Goal: Task Accomplishment & Management: Use online tool/utility

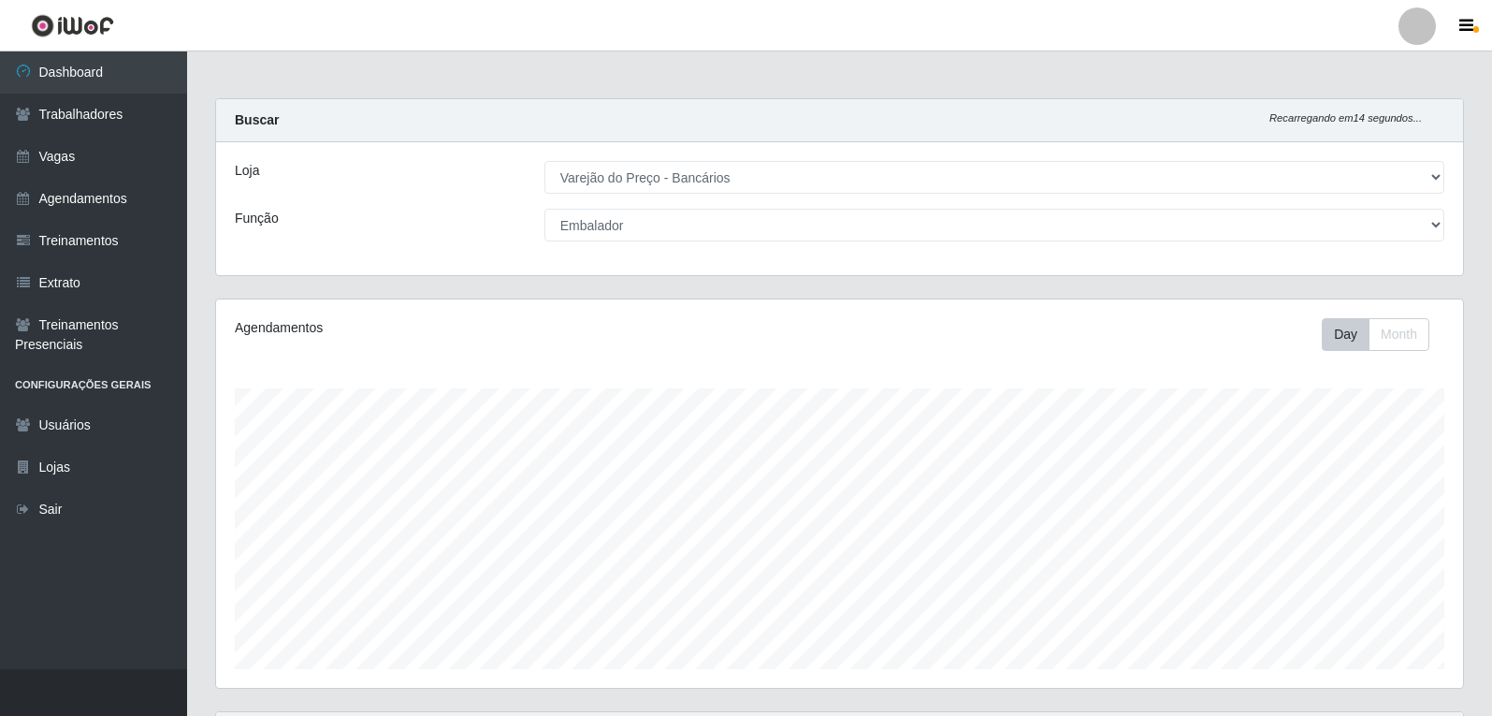
select select "157"
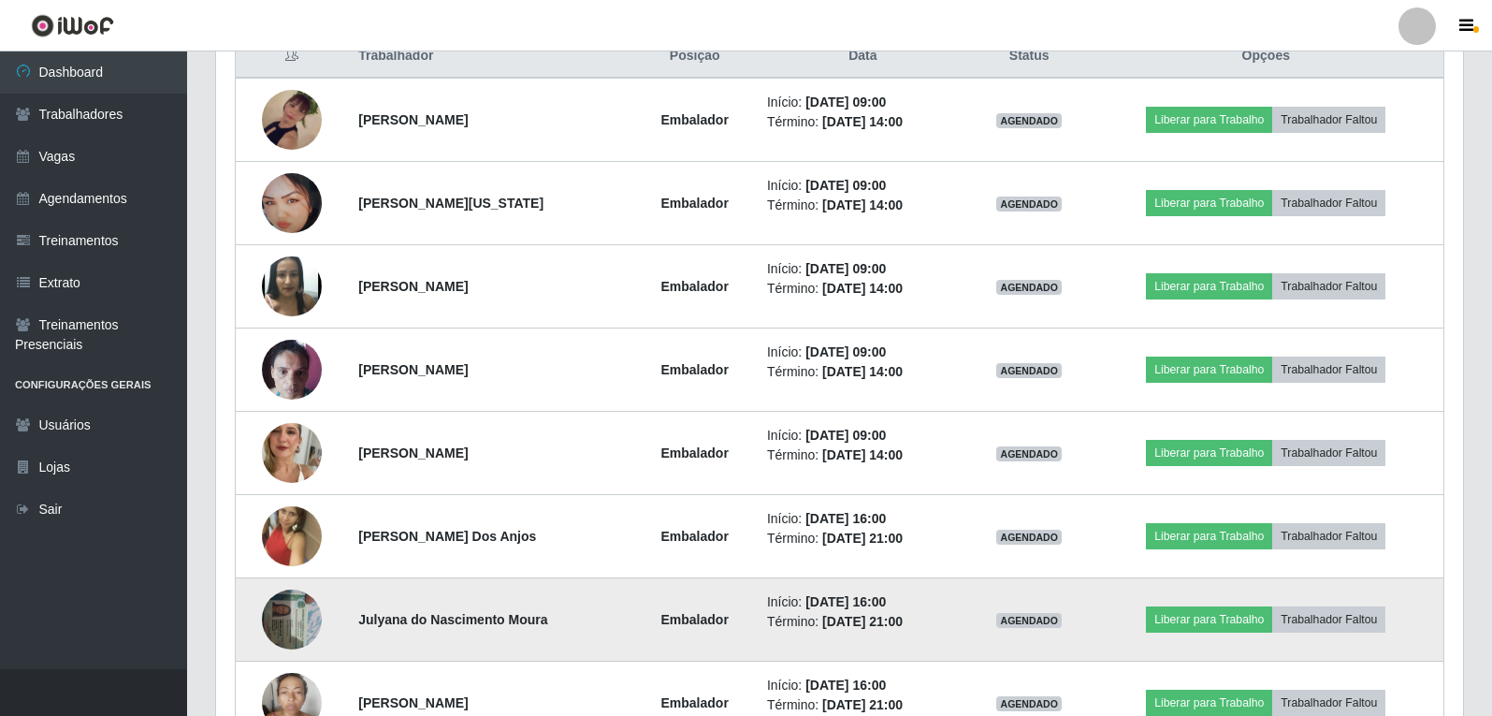
scroll to position [933, 0]
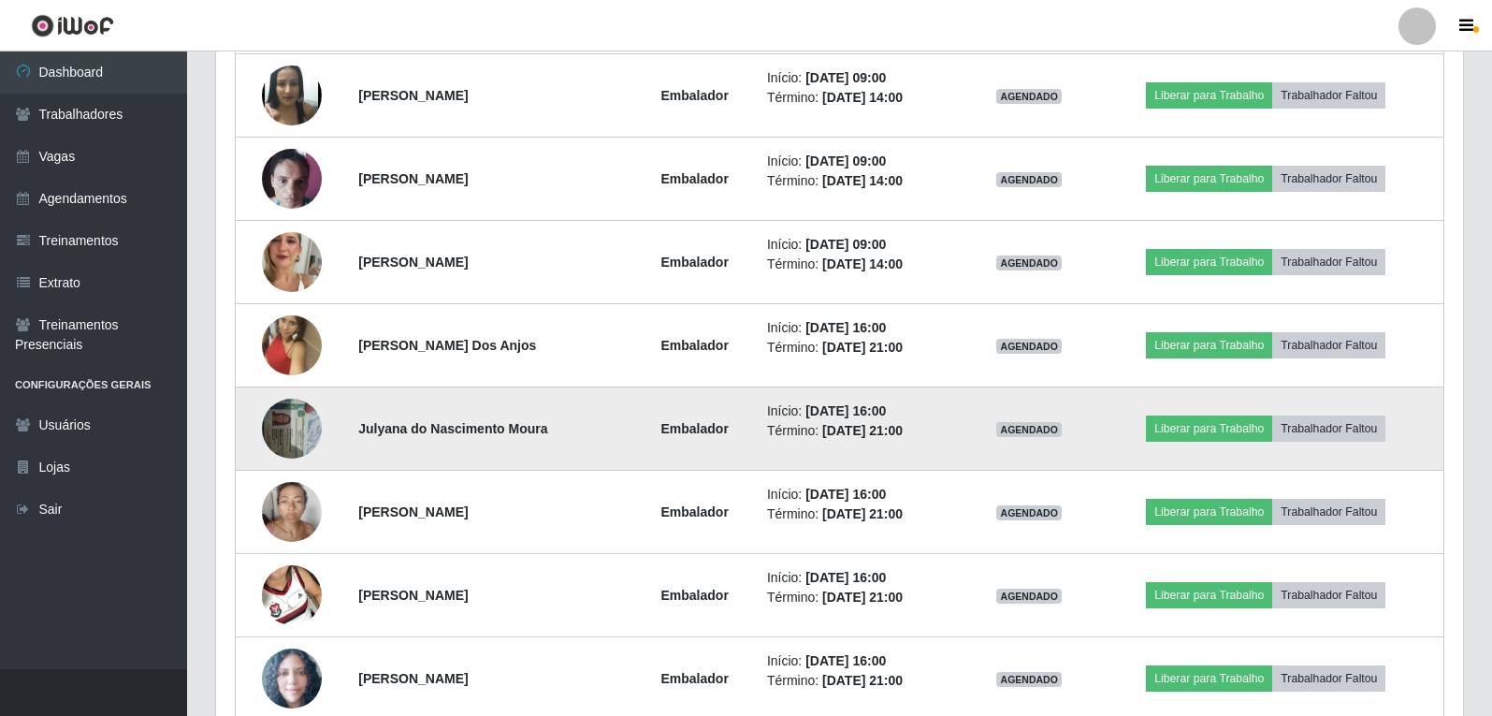
click at [303, 426] on img at bounding box center [292, 428] width 60 height 80
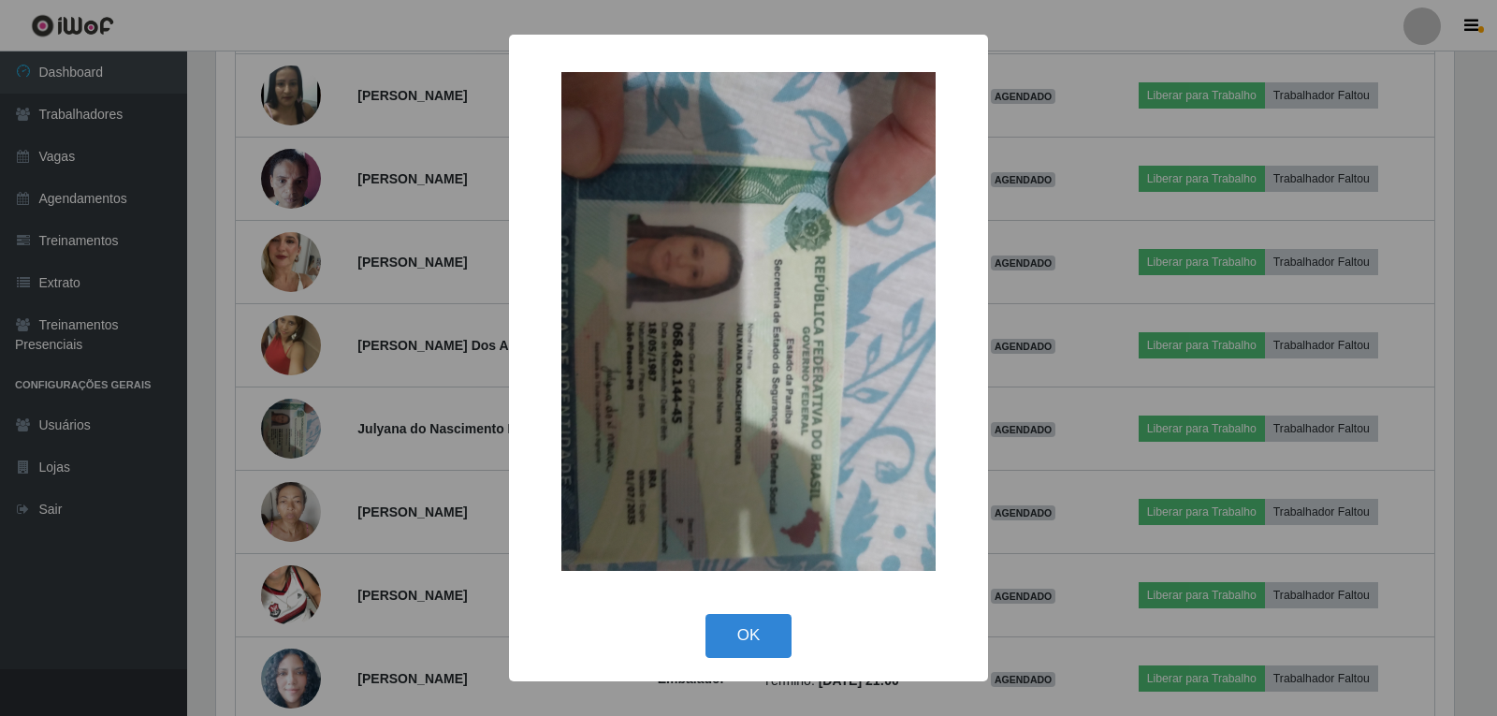
click at [230, 410] on div "× OK Cancel" at bounding box center [748, 358] width 1497 height 716
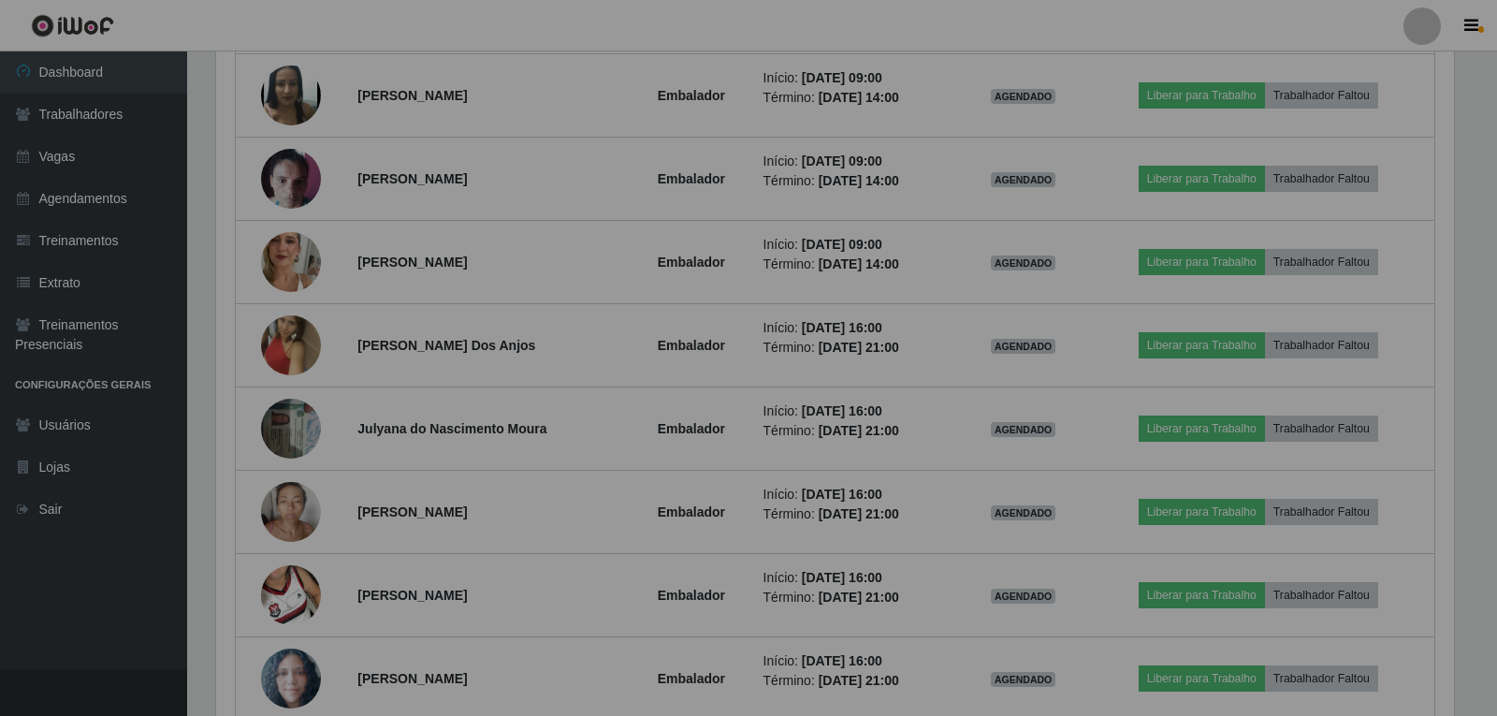
scroll to position [388, 1247]
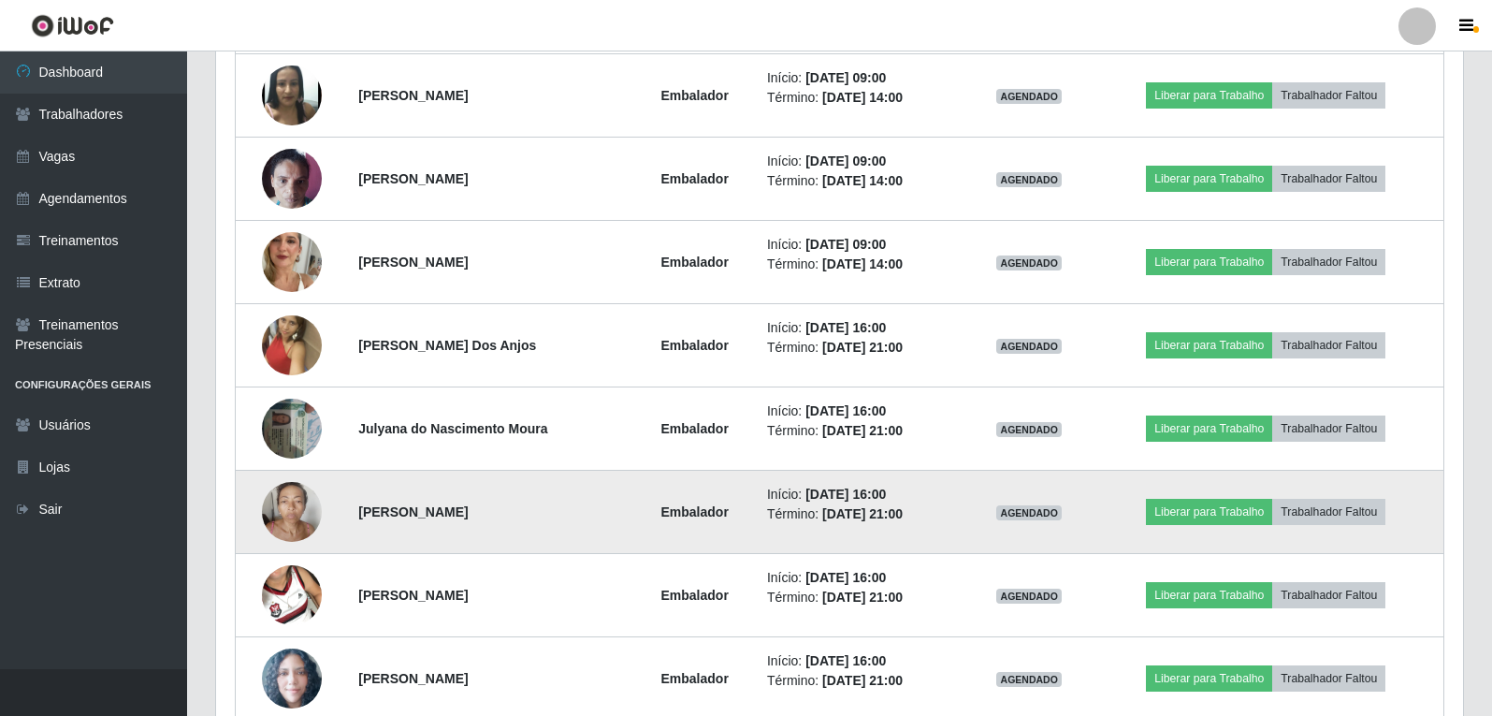
click at [288, 526] on img at bounding box center [292, 512] width 60 height 80
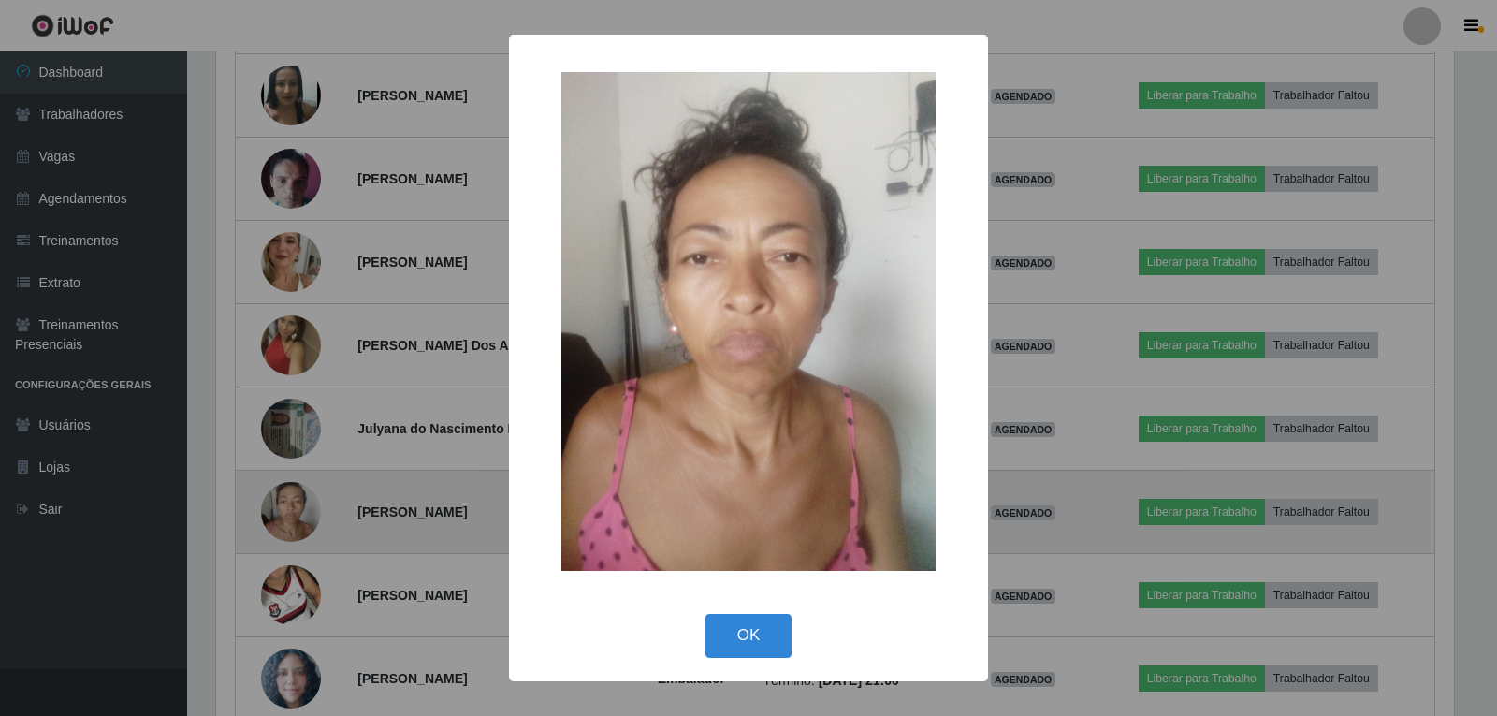
click at [288, 526] on div "× OK Cancel" at bounding box center [748, 358] width 1497 height 716
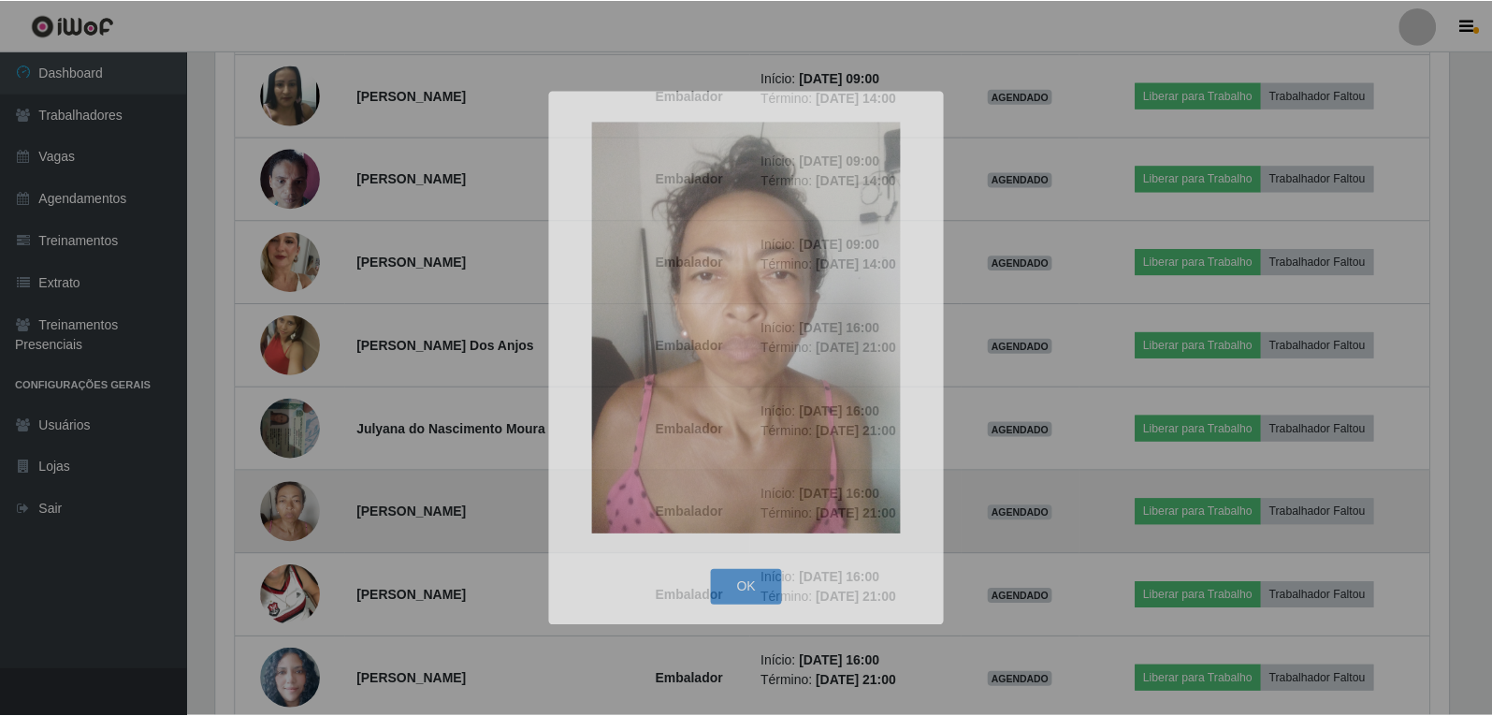
scroll to position [388, 1247]
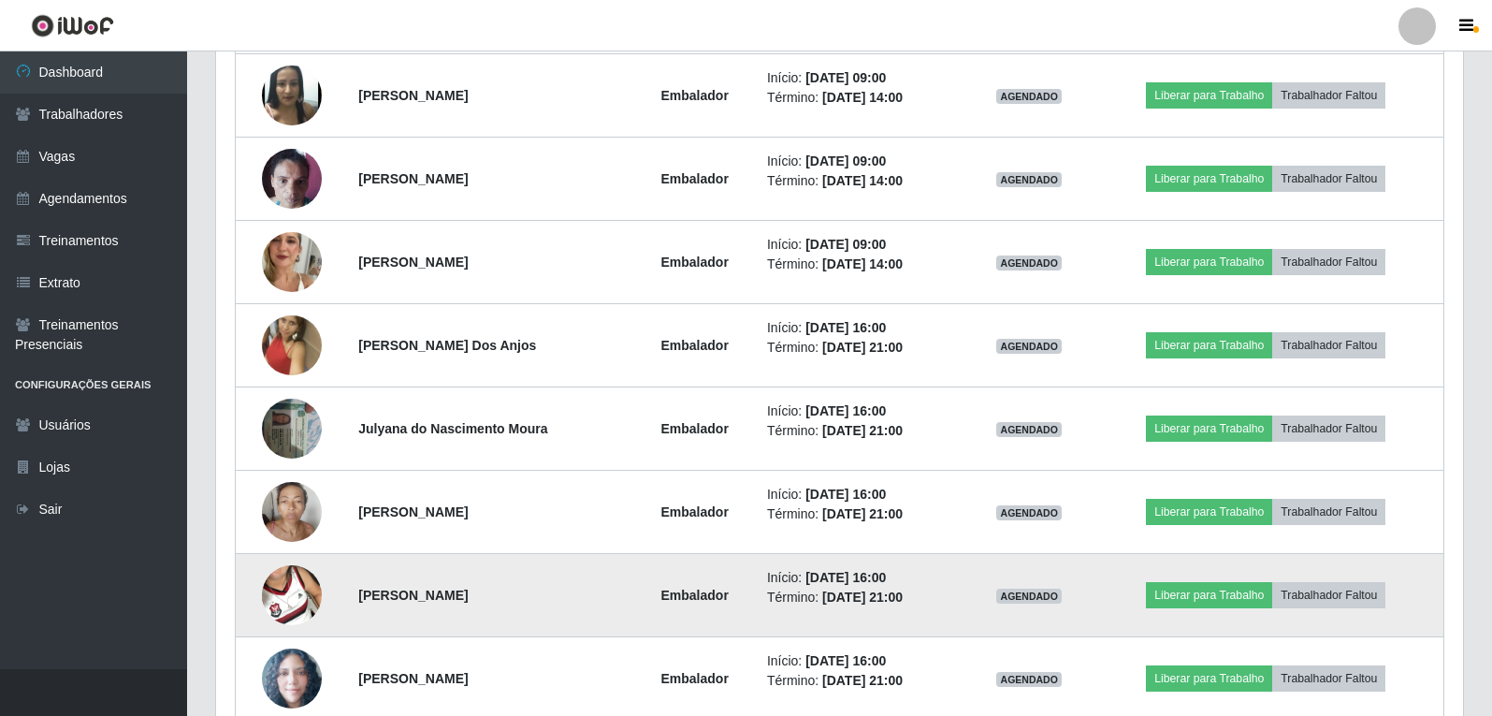
click at [268, 601] on img at bounding box center [292, 595] width 60 height 107
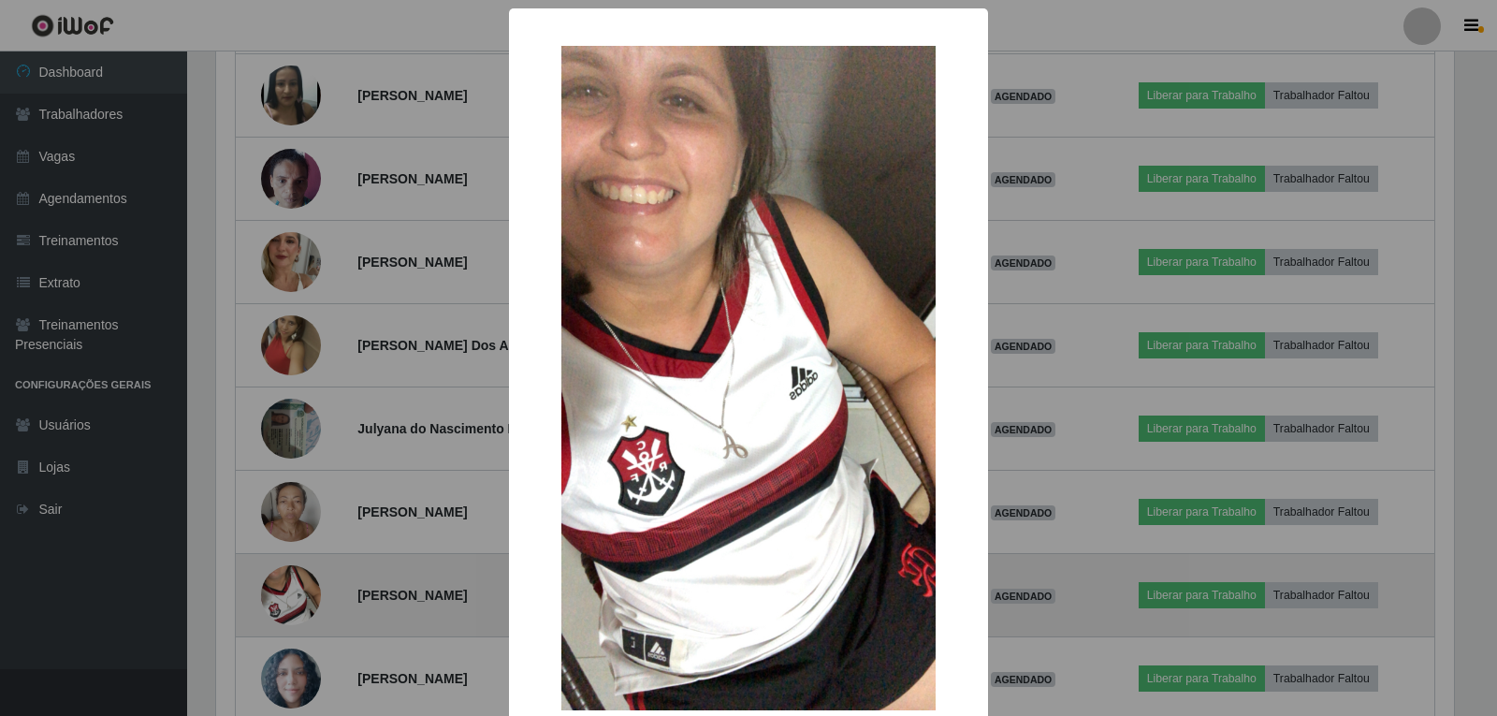
click at [268, 601] on div "× OK Cancel" at bounding box center [748, 358] width 1497 height 716
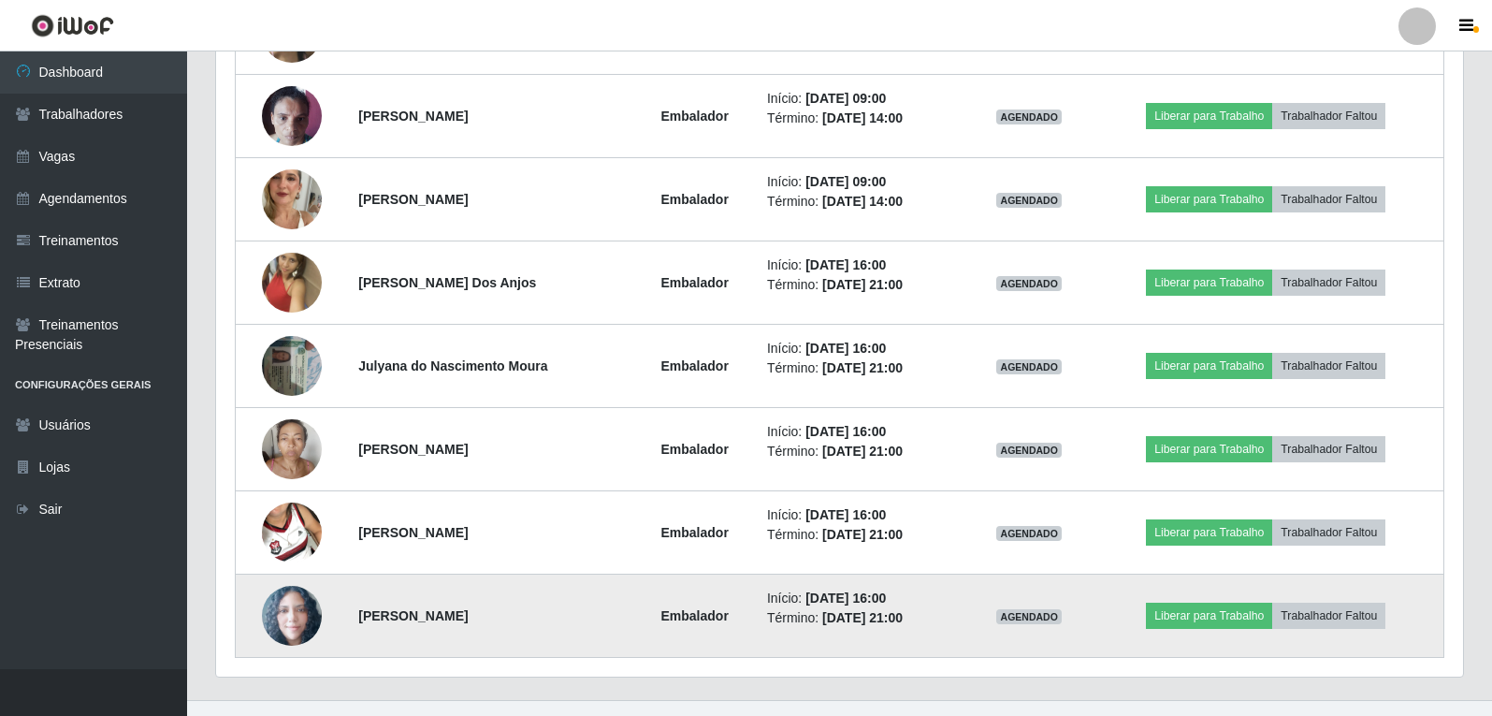
scroll to position [1026, 0]
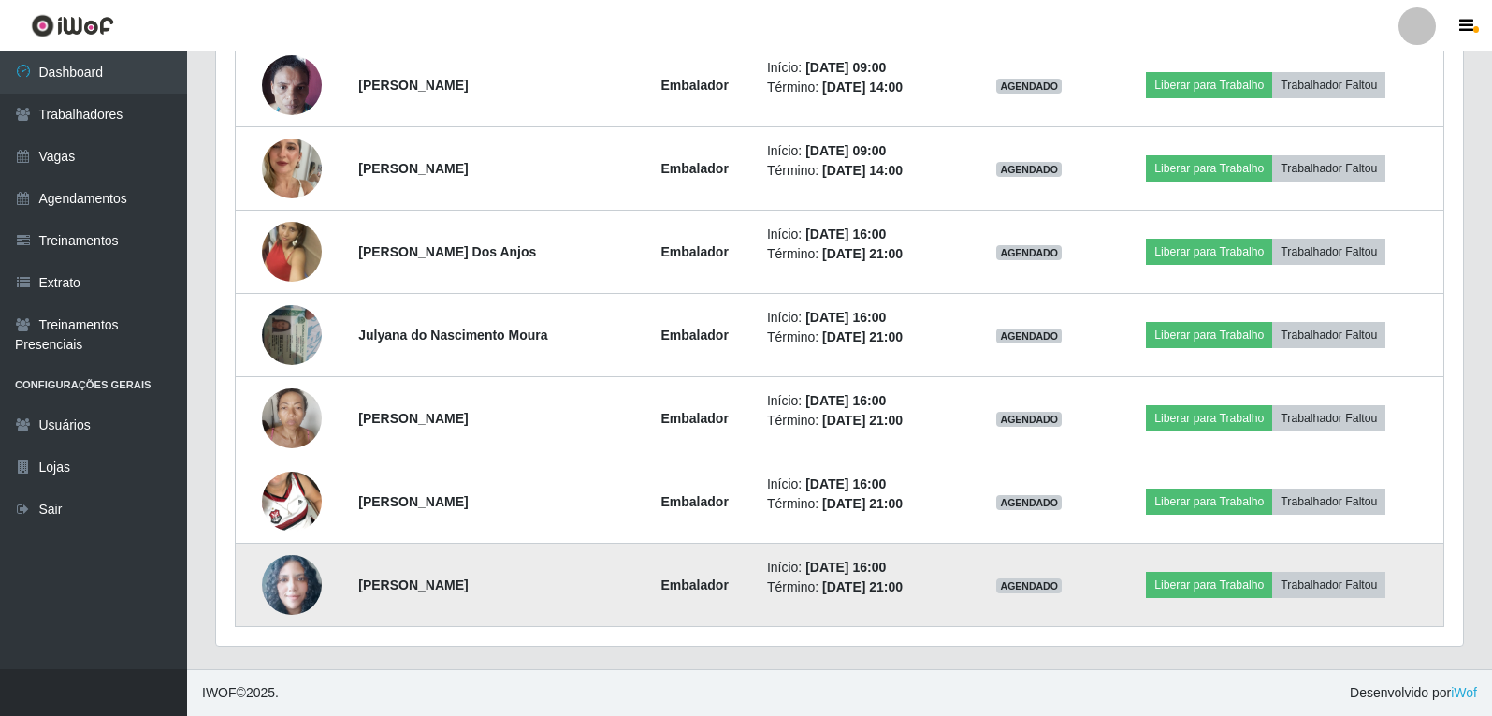
click at [294, 591] on img at bounding box center [292, 585] width 60 height 61
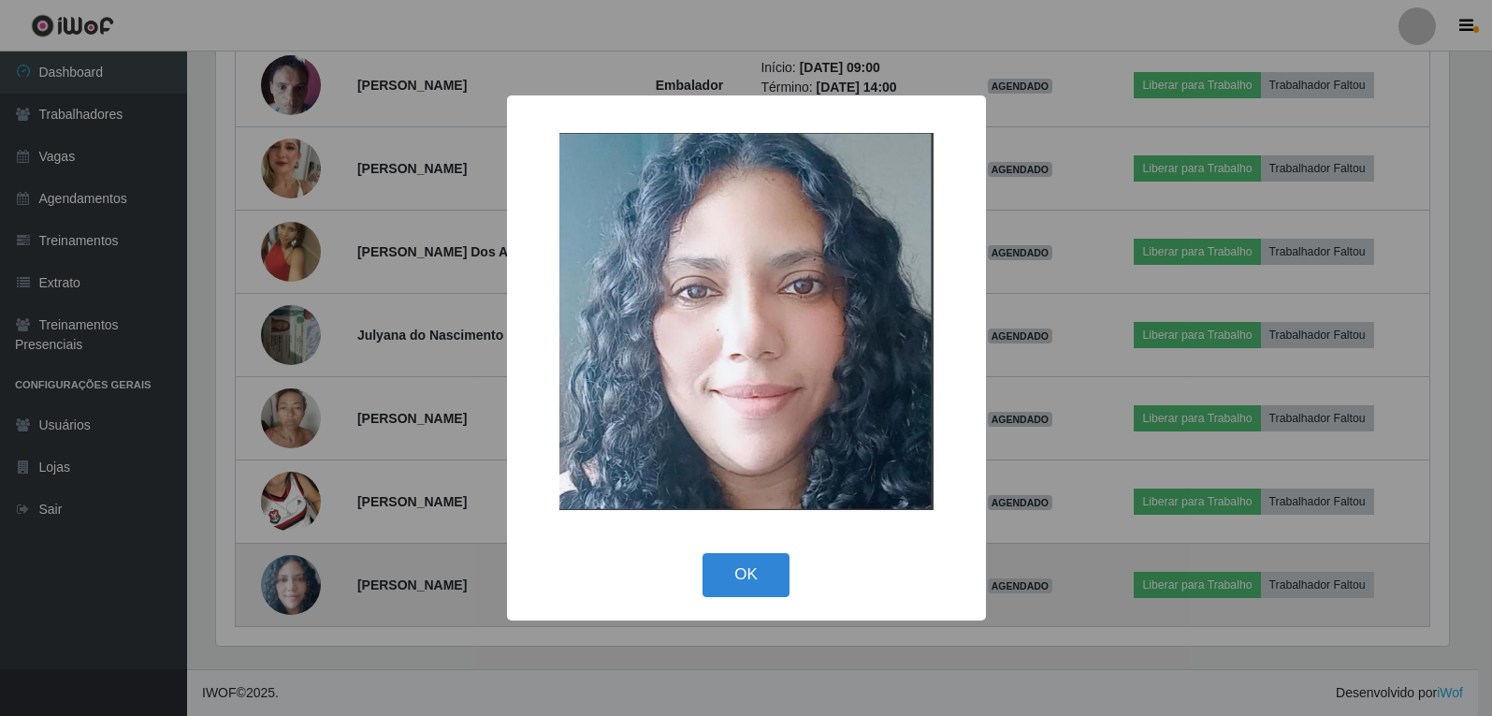
scroll to position [388, 1238]
click at [294, 591] on div "× OK Cancel" at bounding box center [748, 358] width 1497 height 716
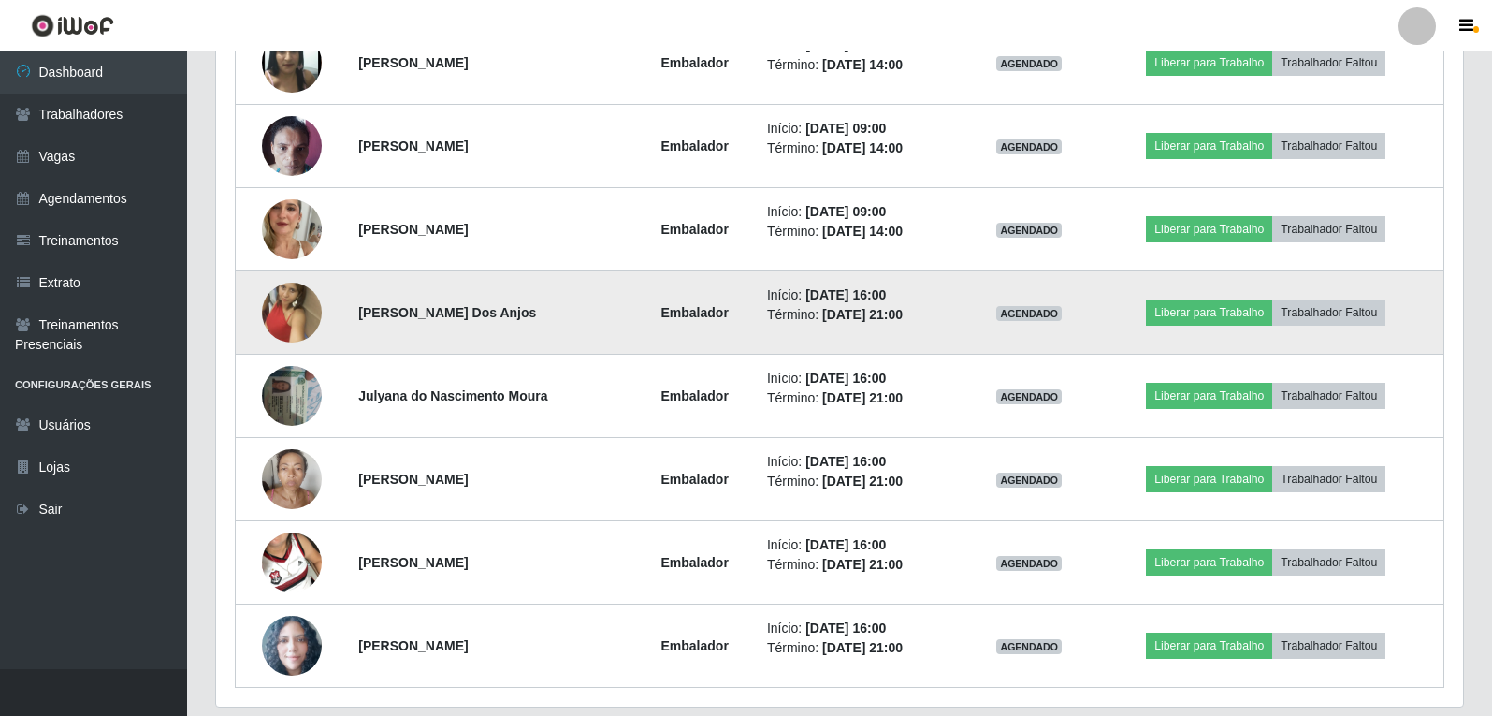
scroll to position [933, 0]
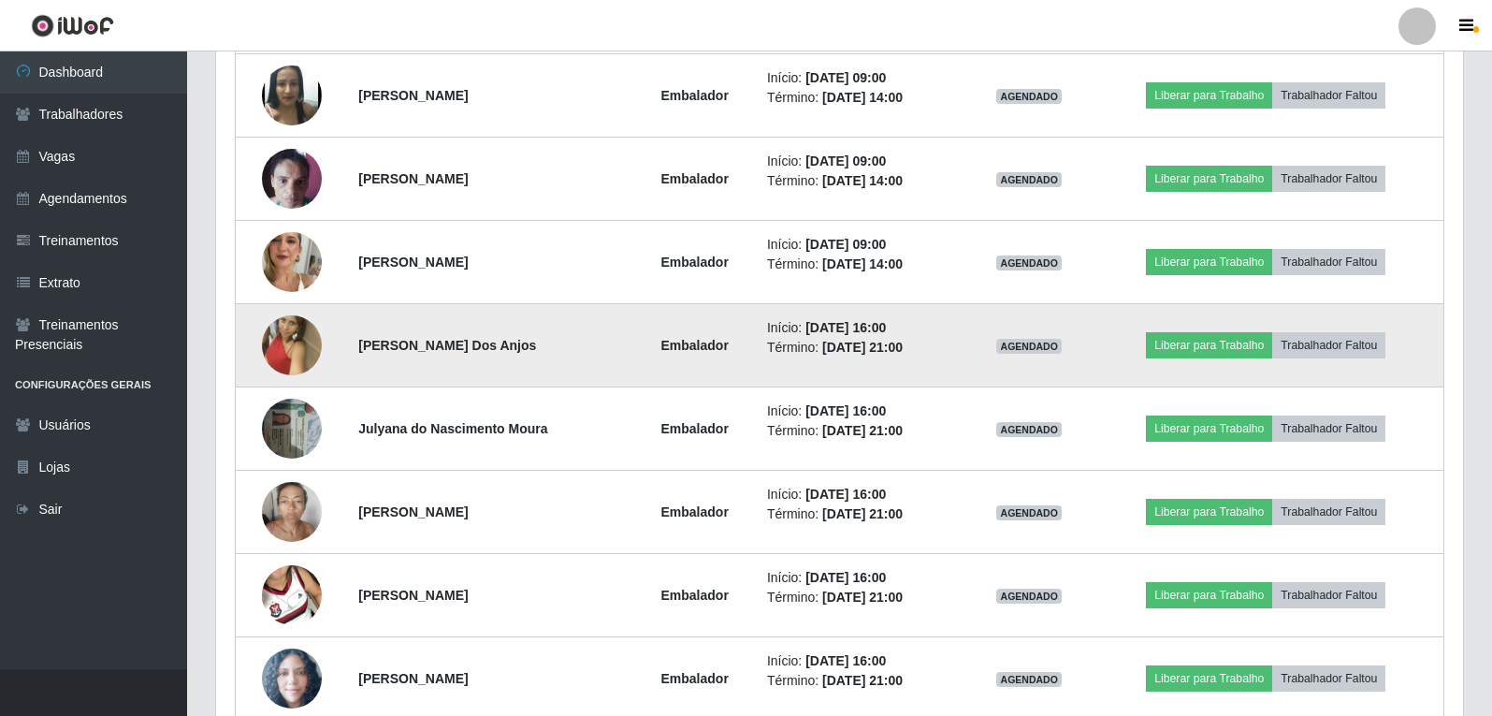
click at [270, 346] on img at bounding box center [292, 345] width 60 height 107
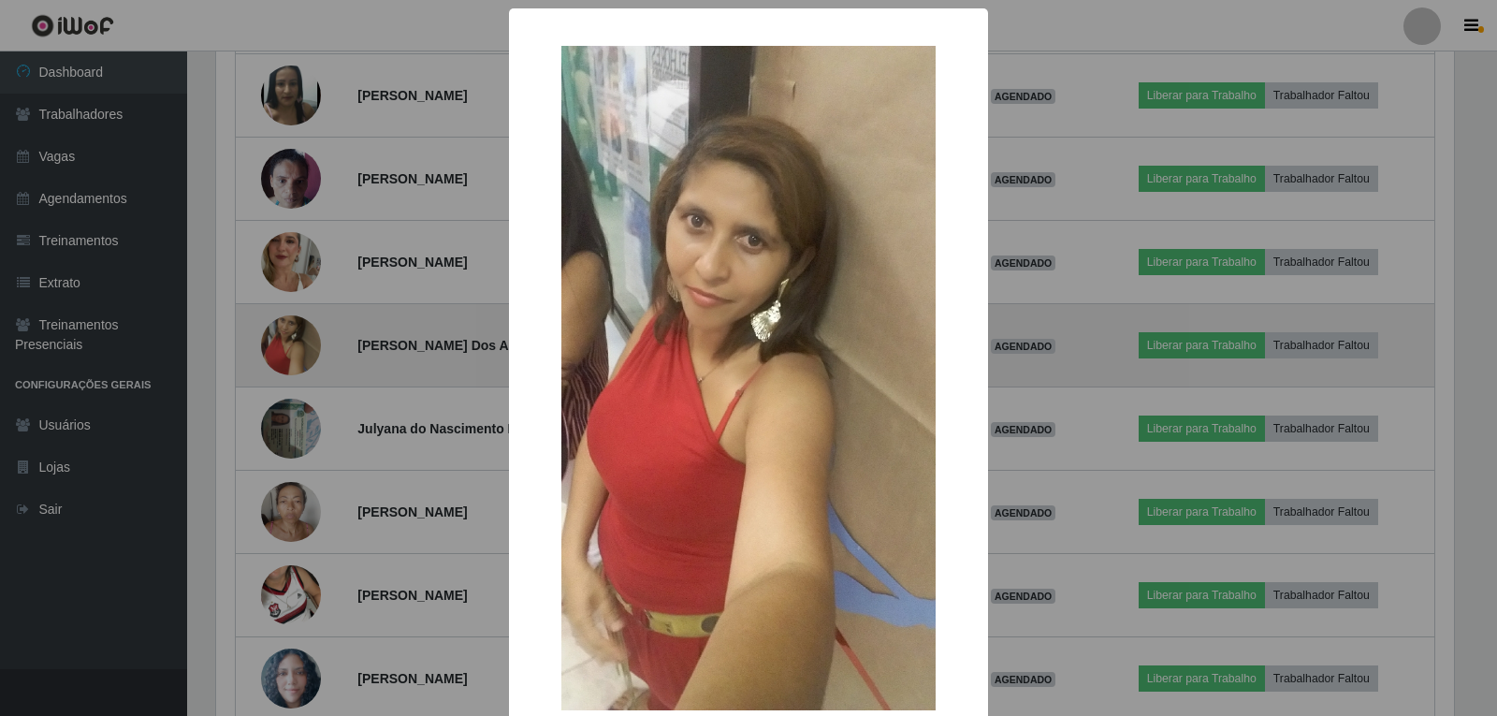
click at [270, 346] on div "× OK Cancel" at bounding box center [748, 358] width 1497 height 716
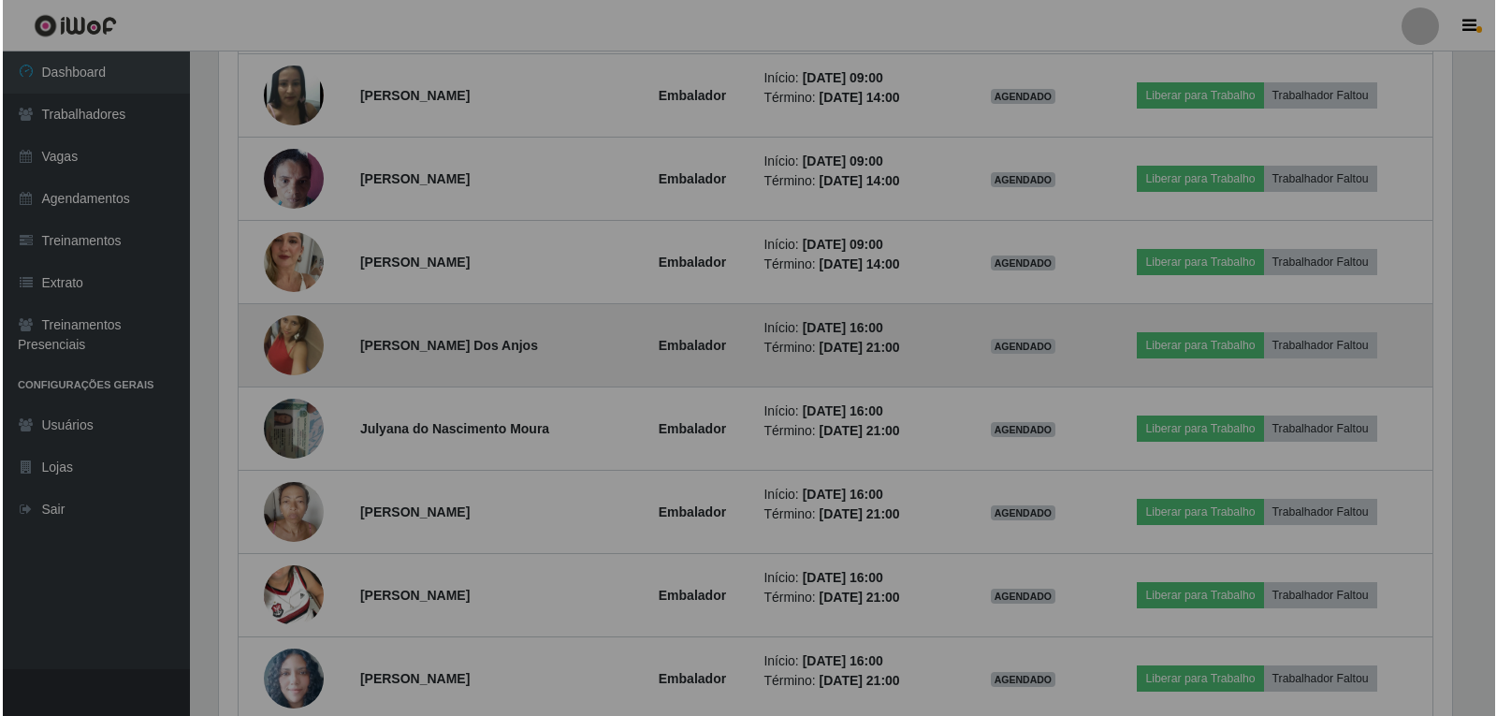
scroll to position [388, 1247]
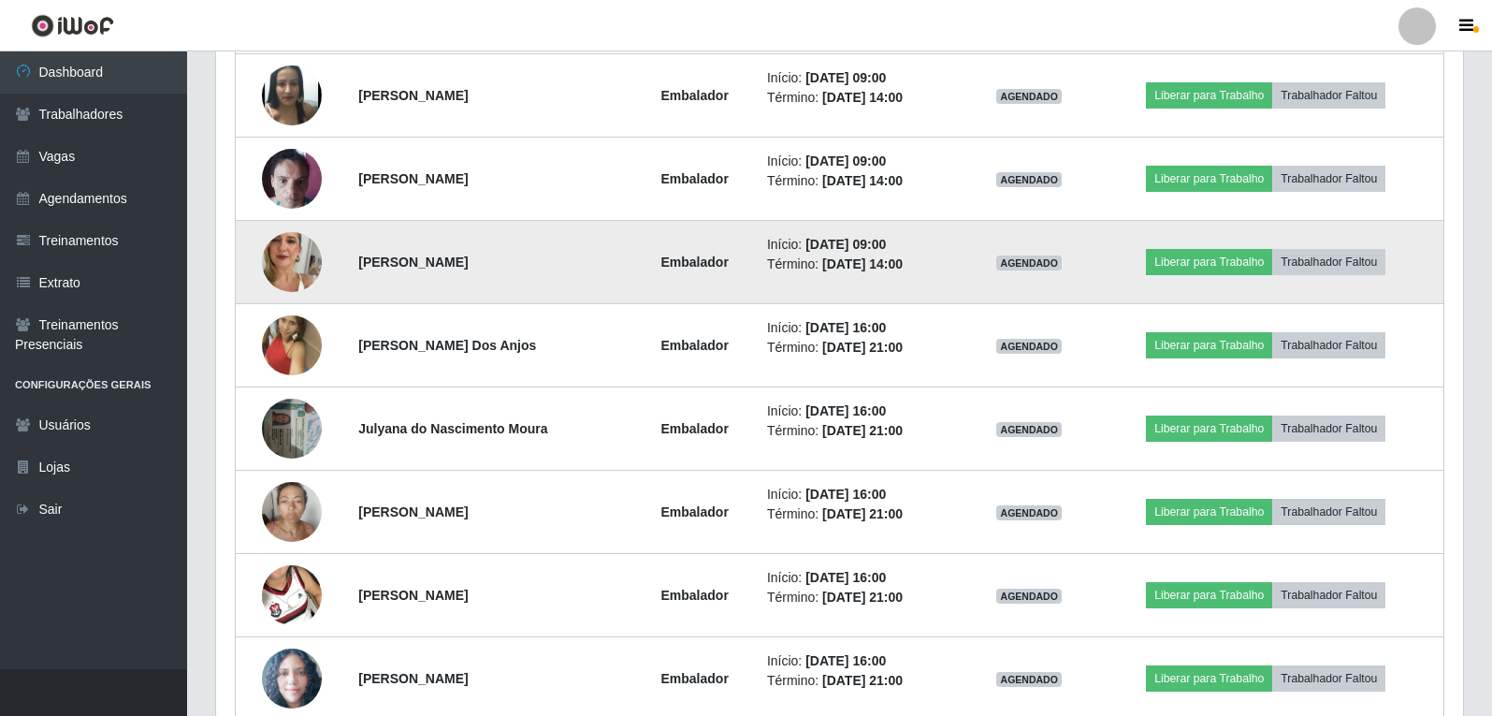
click at [301, 251] on img at bounding box center [292, 262] width 60 height 107
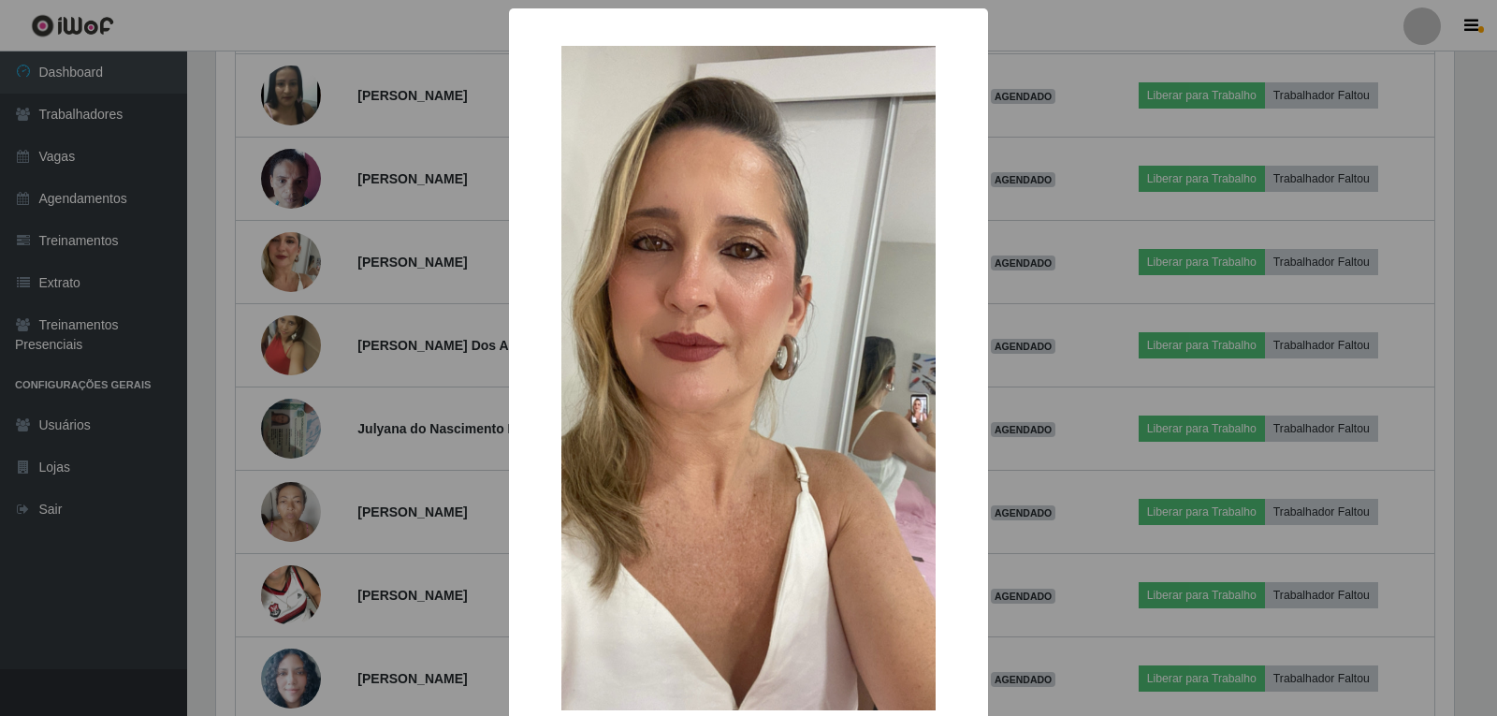
click at [289, 275] on div "× OK Cancel" at bounding box center [748, 358] width 1497 height 716
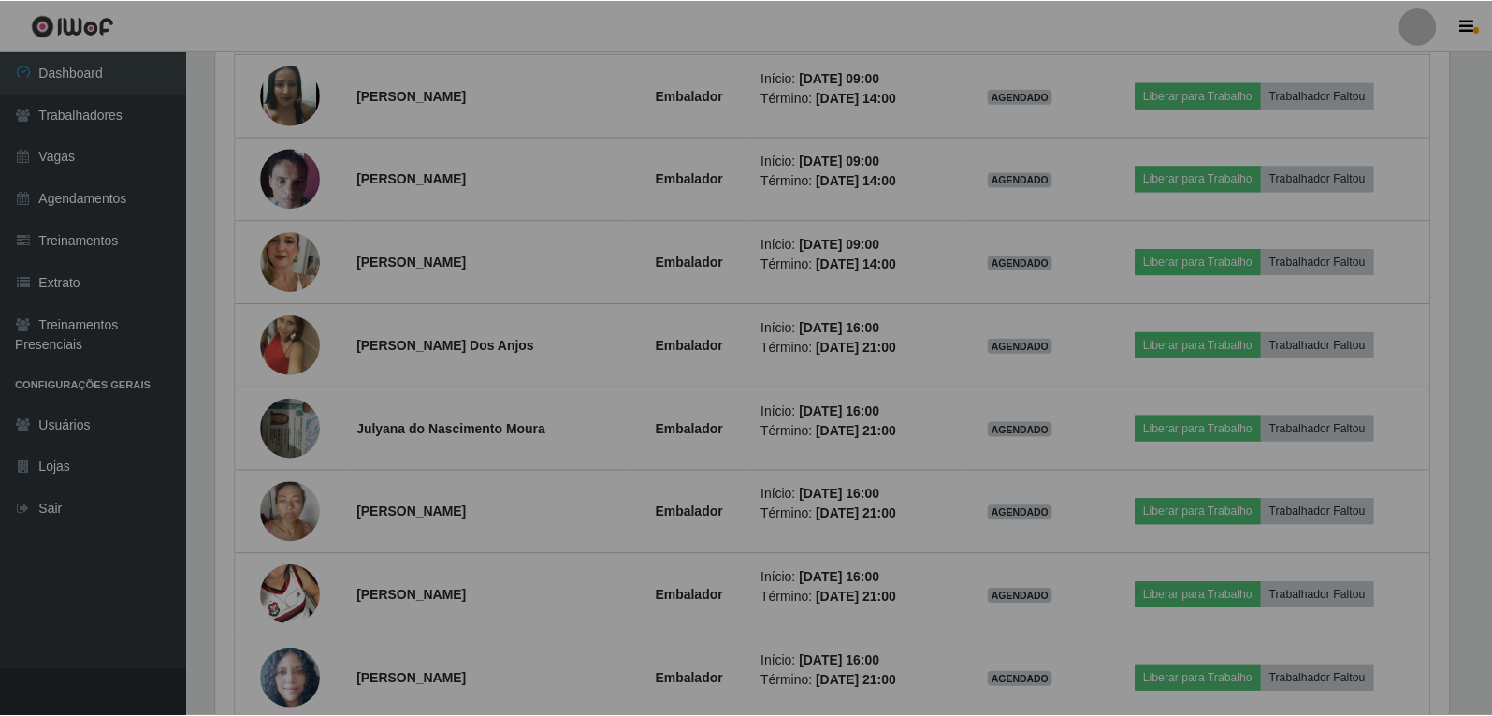
scroll to position [0, 0]
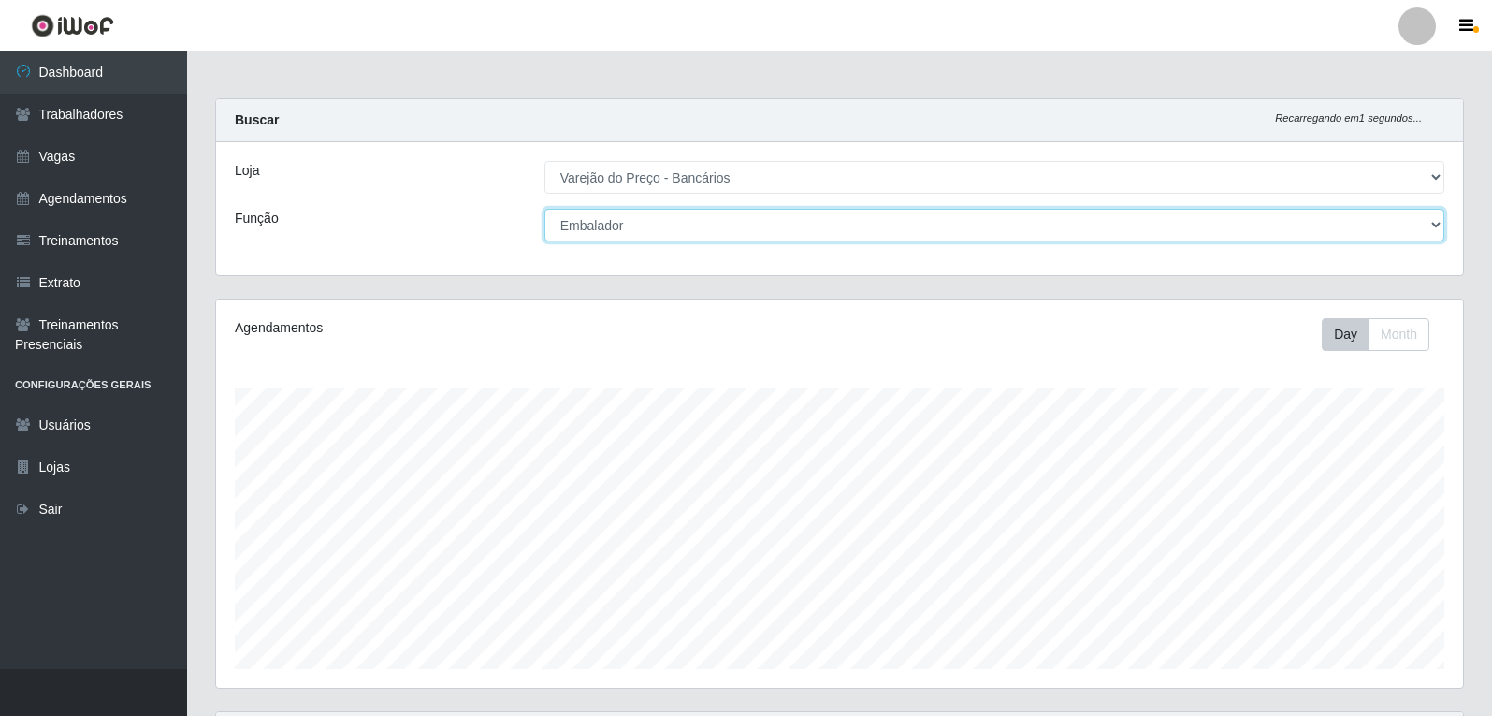
click at [644, 227] on select "[Selecione...] Auxiliar de Estacionamento Auxiliar de Estacionamento + Auxiliar…" at bounding box center [994, 225] width 900 height 33
click at [544, 209] on select "[Selecione...] Auxiliar de Estacionamento Auxiliar de Estacionamento + Auxiliar…" at bounding box center [994, 225] width 900 height 33
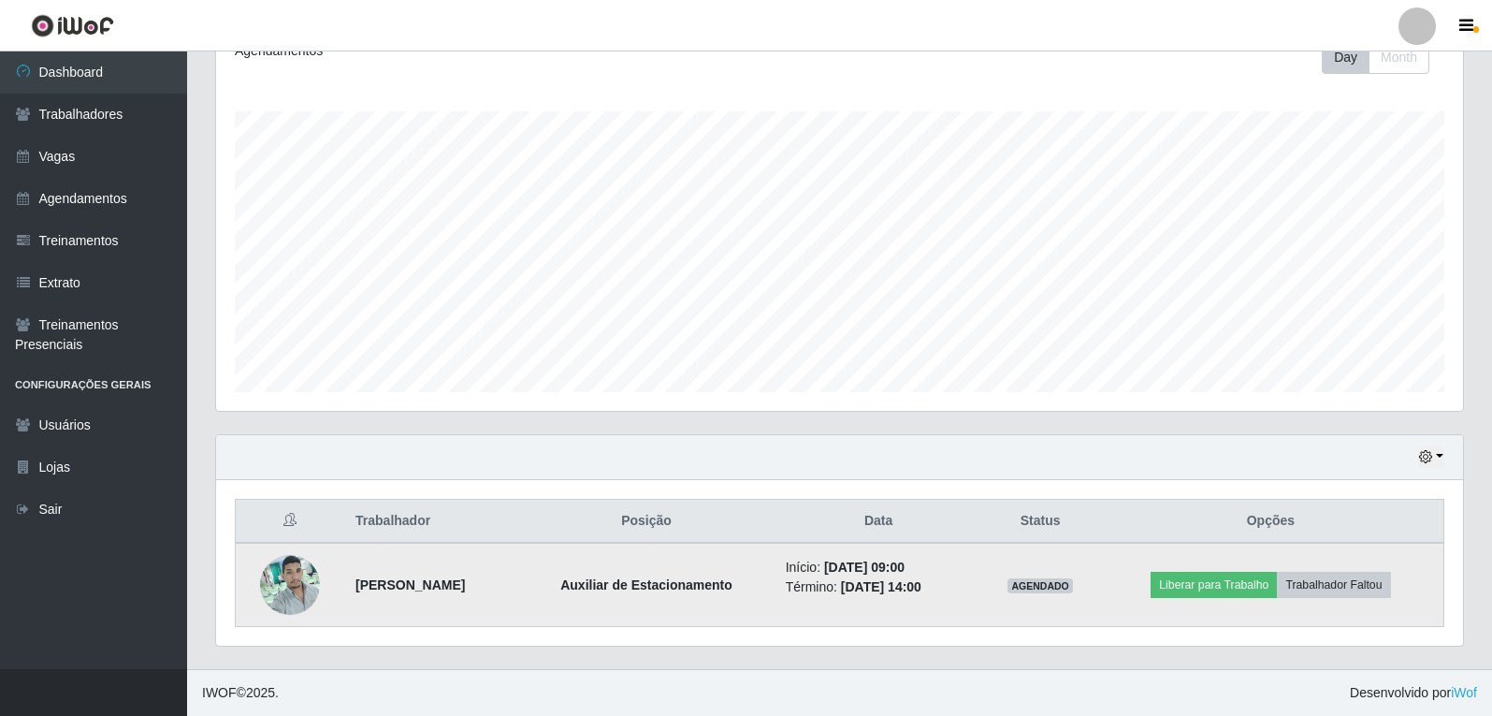
click at [268, 576] on img at bounding box center [290, 584] width 60 height 80
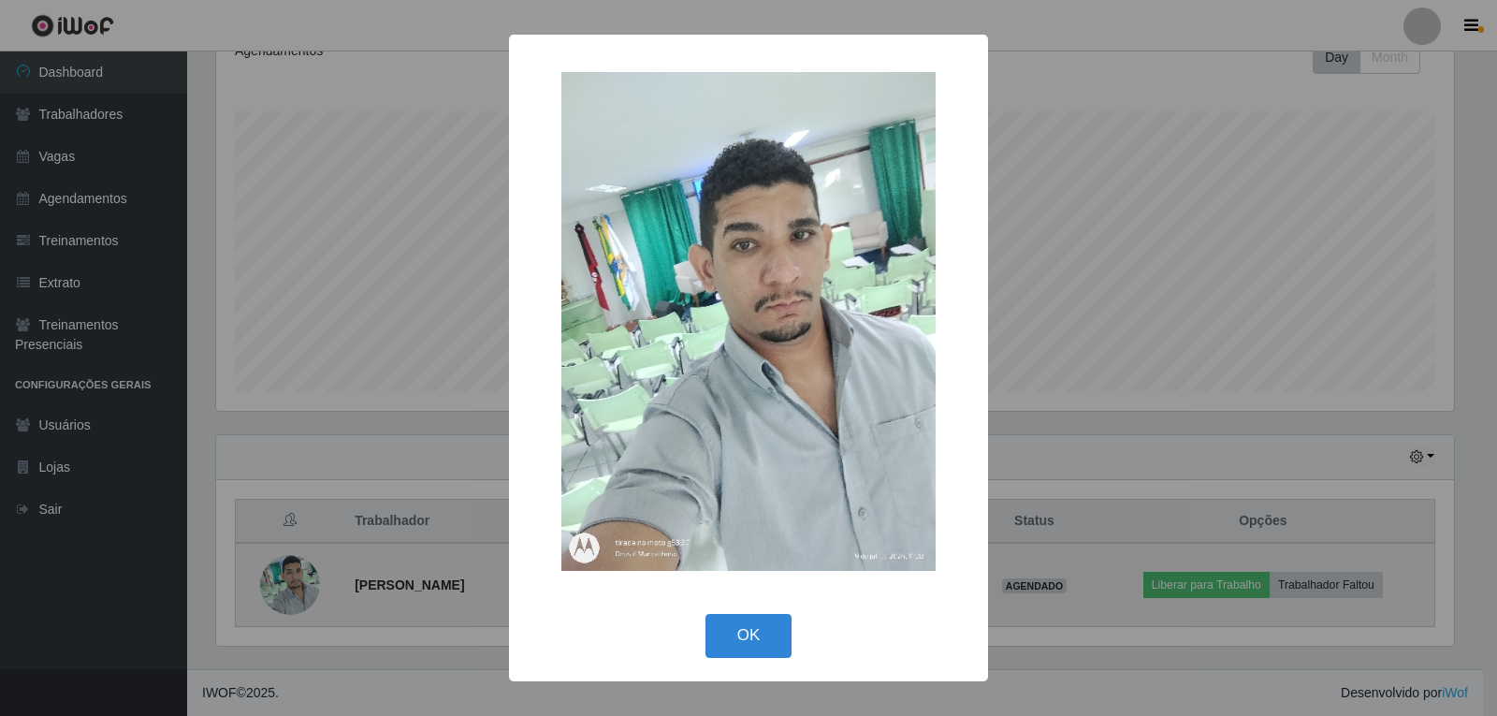
click at [268, 576] on div "× OK Cancel" at bounding box center [748, 358] width 1497 height 716
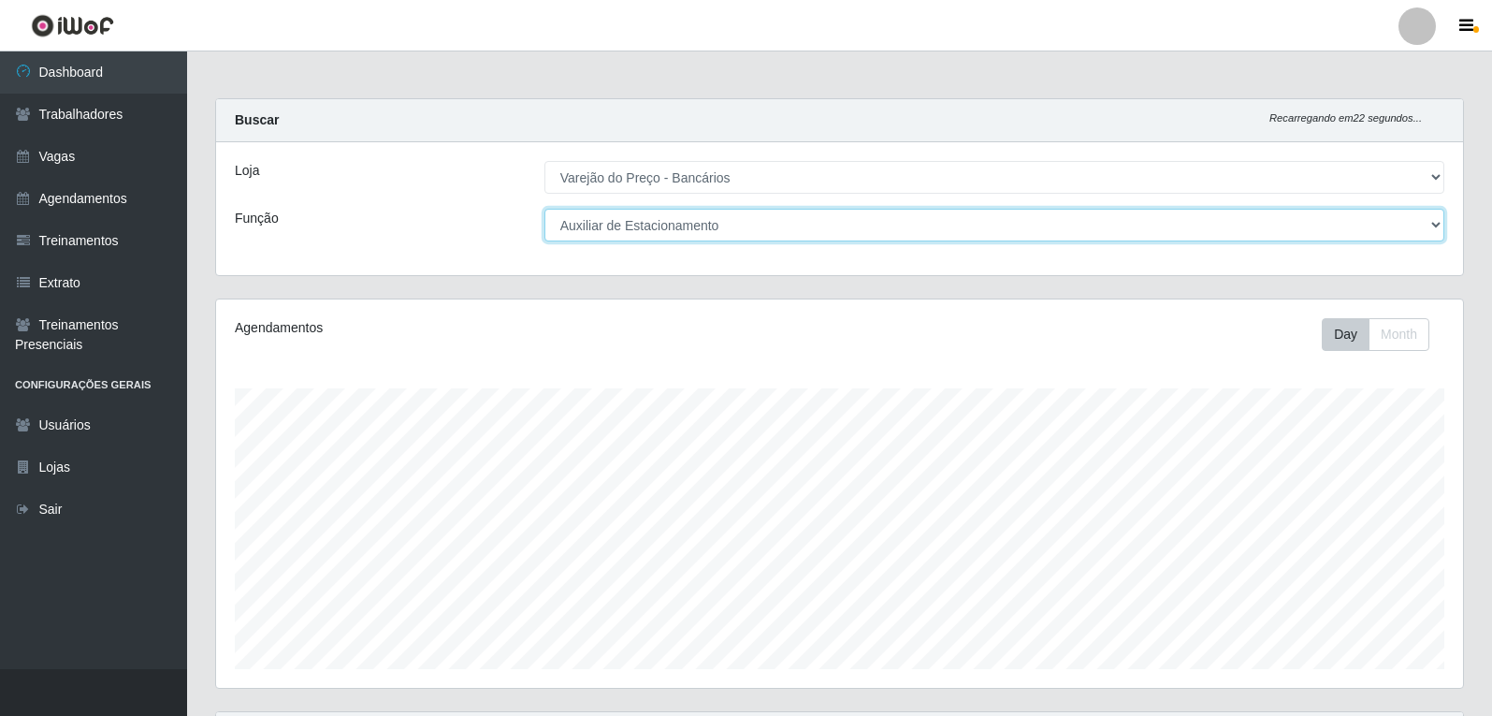
click at [750, 226] on select "[Selecione...] Auxiliar de Estacionamento Auxiliar de Estacionamento + Auxiliar…" at bounding box center [994, 225] width 900 height 33
select select "1"
click at [544, 209] on select "[Selecione...] Auxiliar de Estacionamento Auxiliar de Estacionamento + Auxiliar…" at bounding box center [994, 225] width 900 height 33
